Goal: Information Seeking & Learning: Find specific page/section

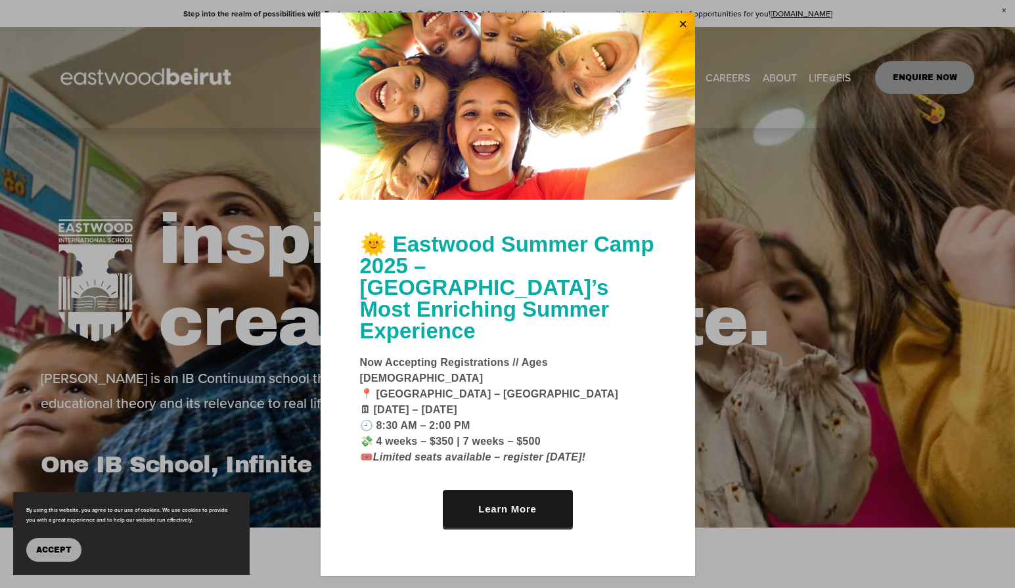
click at [206, 132] on div at bounding box center [507, 294] width 1015 height 588
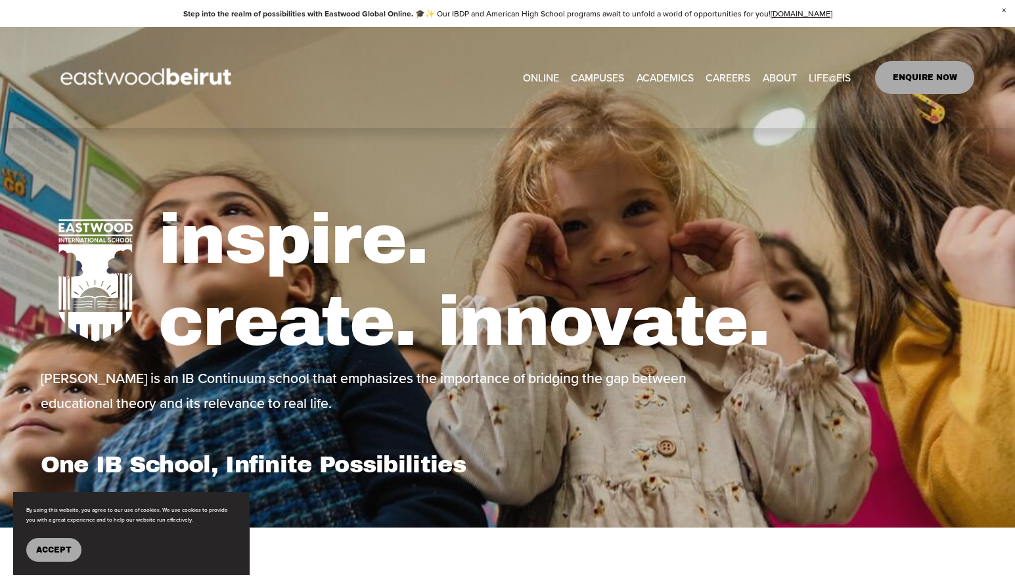
click at [531, 76] on link "ONLINE" at bounding box center [541, 77] width 36 height 20
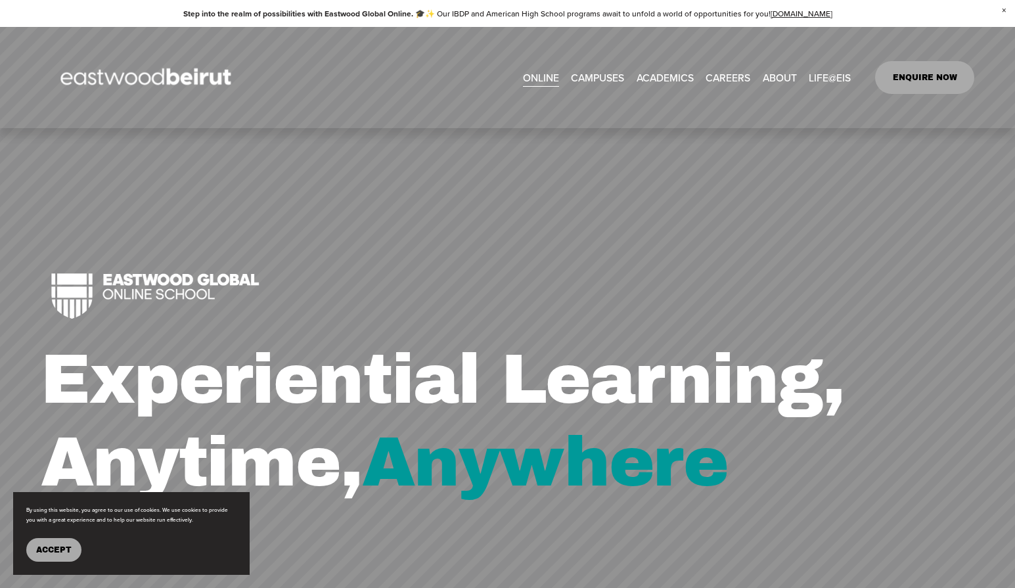
click at [655, 84] on span "ACADEMICS" at bounding box center [664, 77] width 57 height 18
click at [0, 0] on span "Tuition & Financial Aid" at bounding box center [0, 0] width 0 height 0
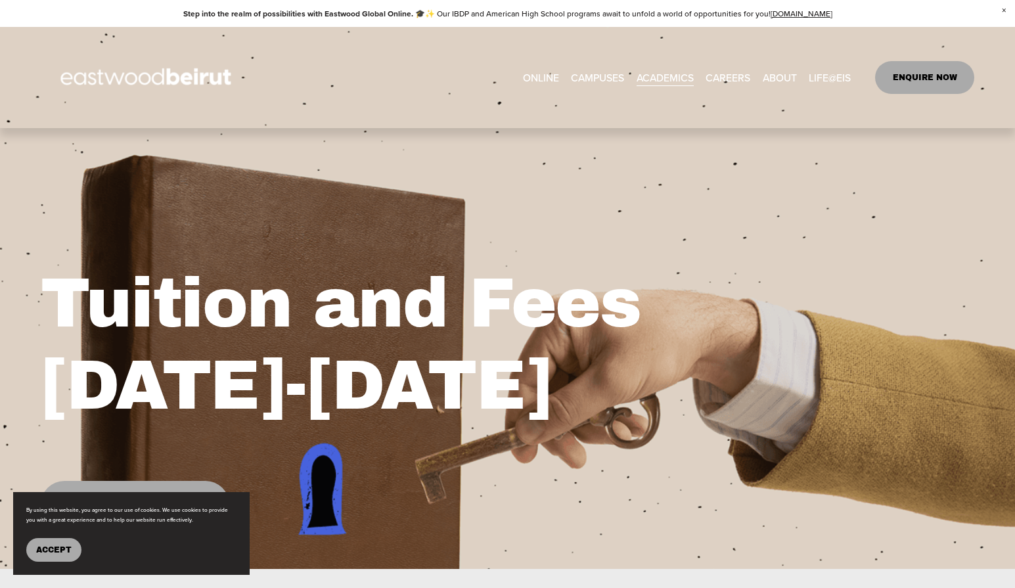
click at [0, 0] on span "Admissions" at bounding box center [0, 0] width 0 height 0
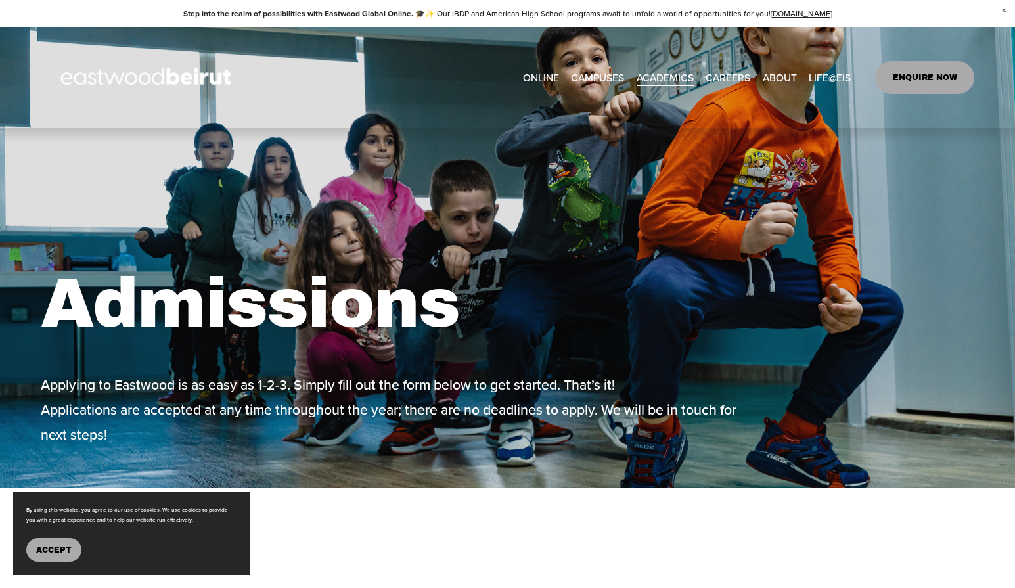
click at [0, 0] on span "Tuition & Financial Aid" at bounding box center [0, 0] width 0 height 0
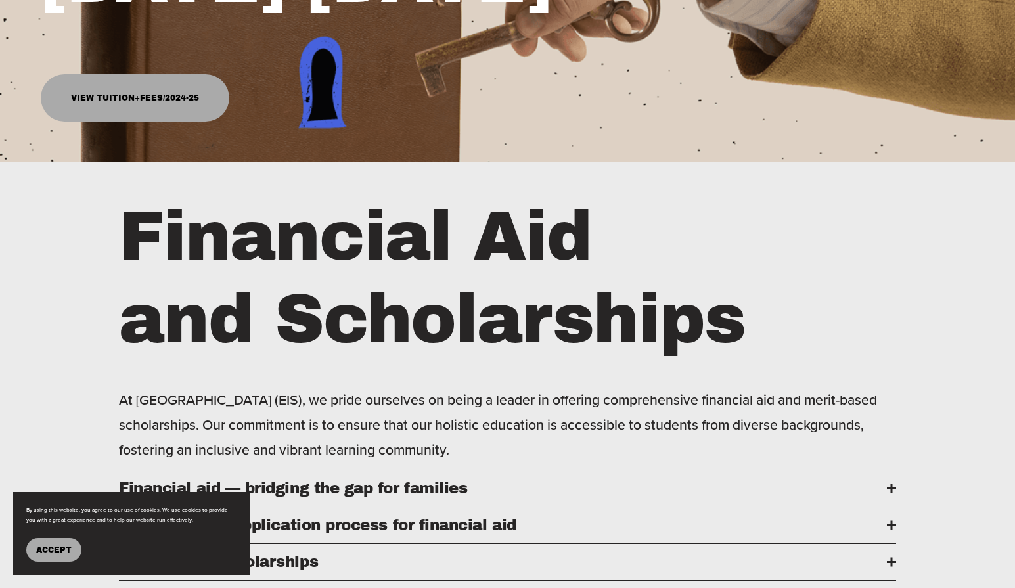
scroll to position [263, 0]
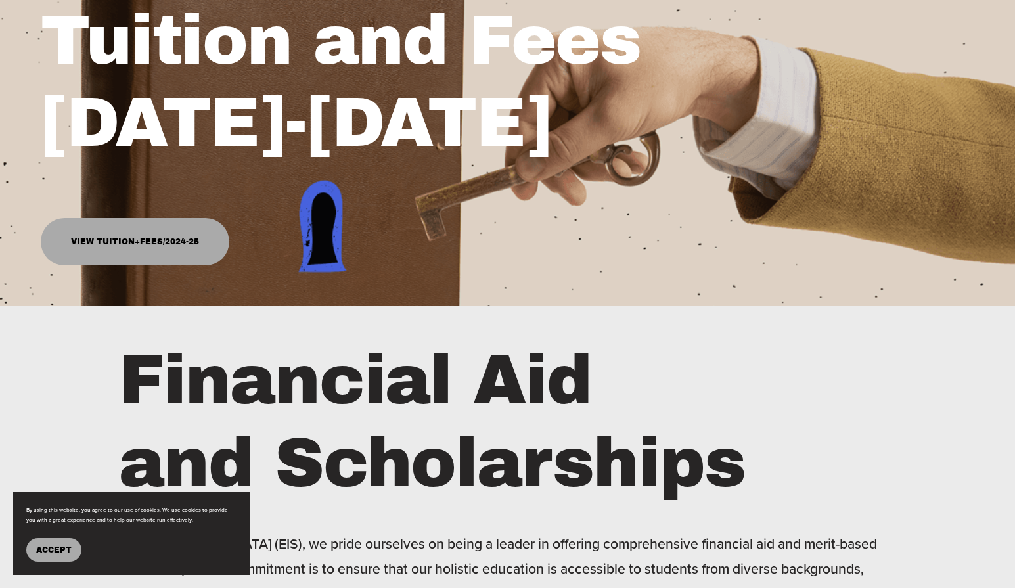
click at [138, 238] on link "View Tuition+Fees/2024-25" at bounding box center [135, 241] width 188 height 47
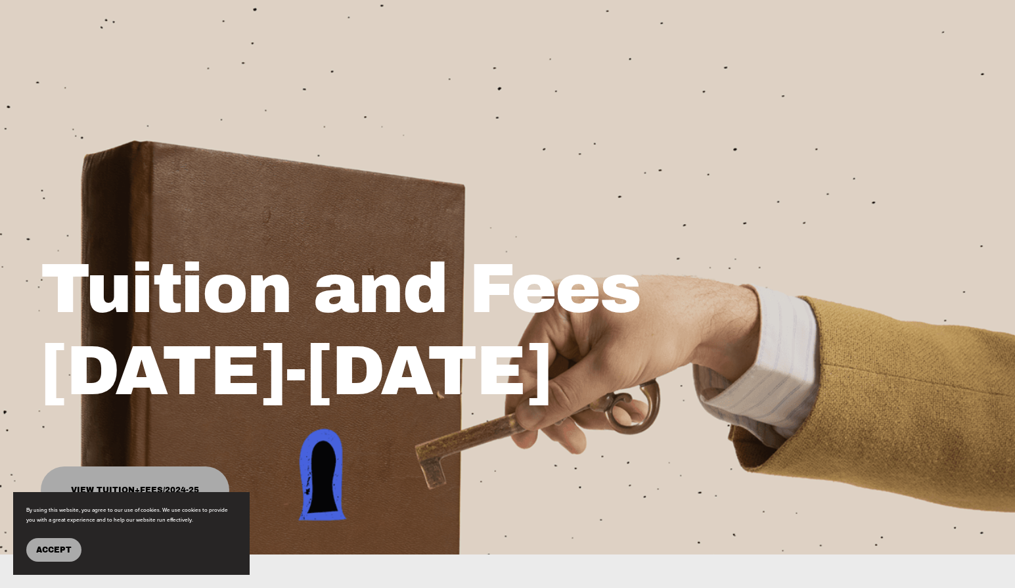
scroll to position [0, 0]
